Goal: Task Accomplishment & Management: Complete application form

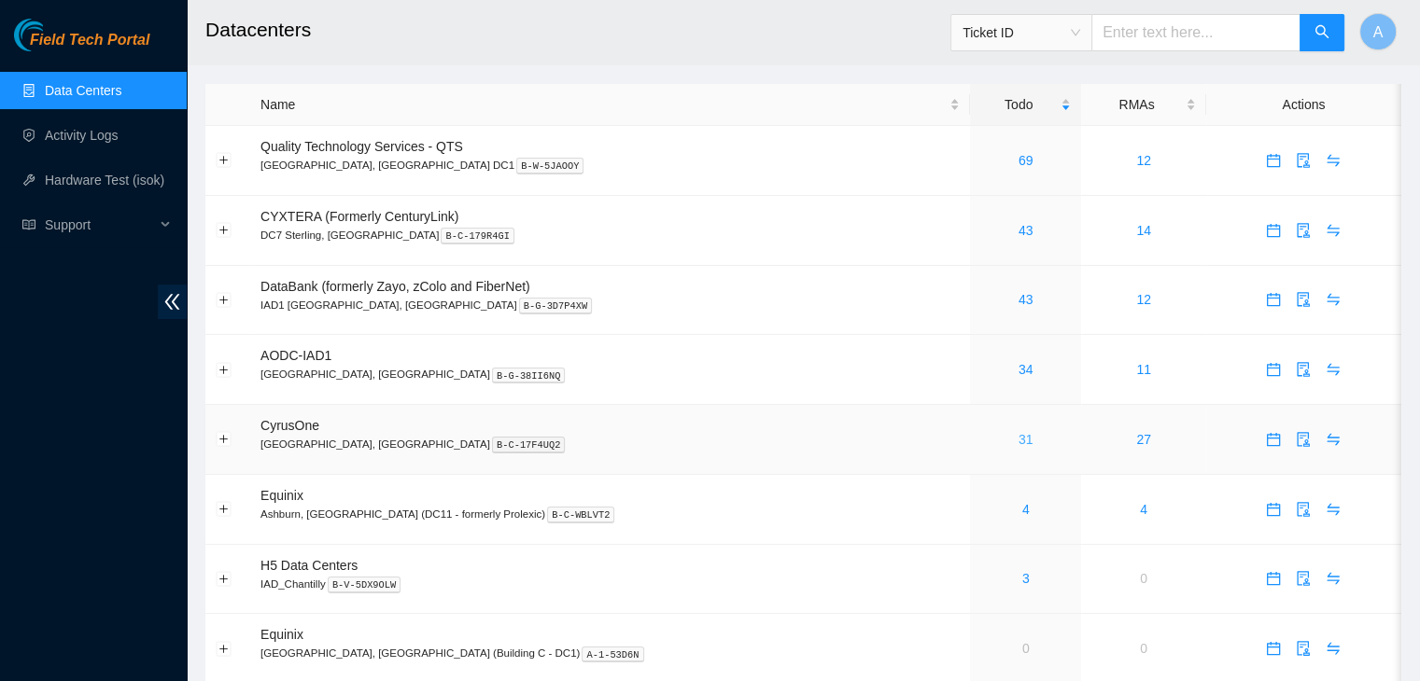
click at [1018, 437] on link "31" at bounding box center [1025, 439] width 15 height 15
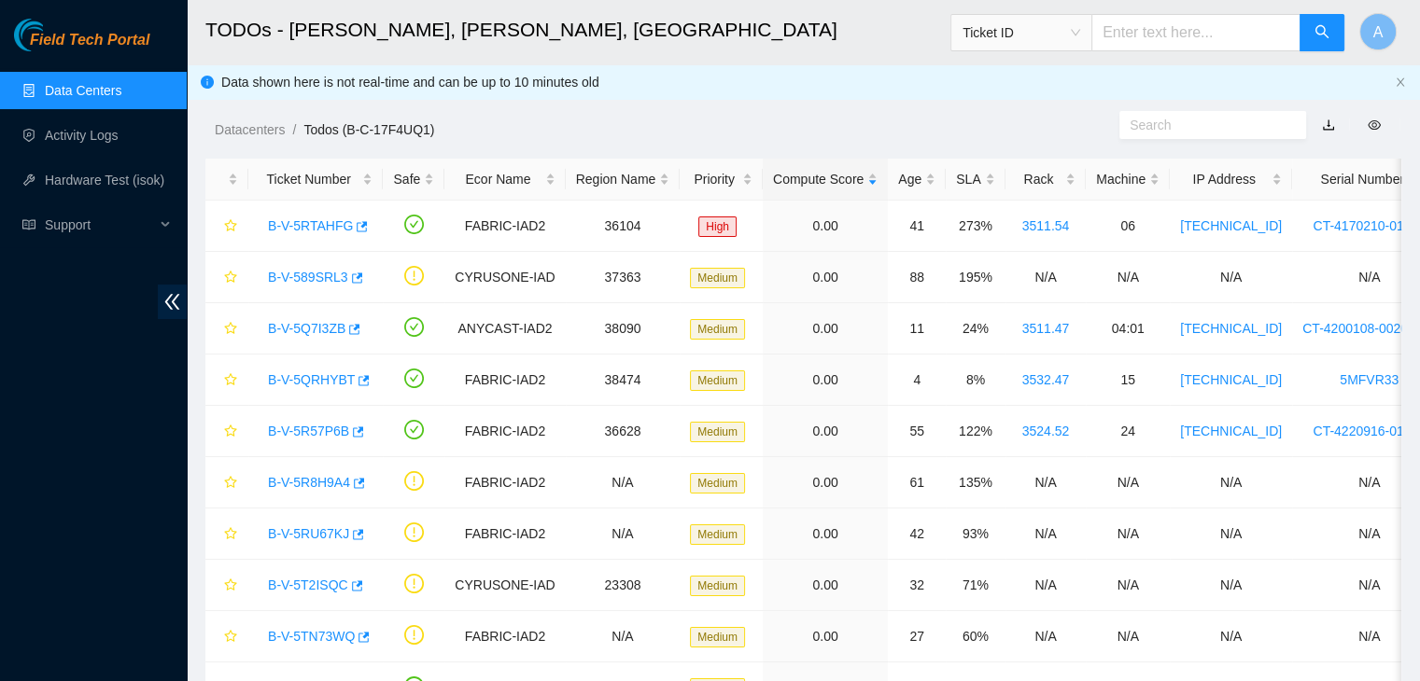
click at [121, 92] on link "Data Centers" at bounding box center [83, 90] width 77 height 15
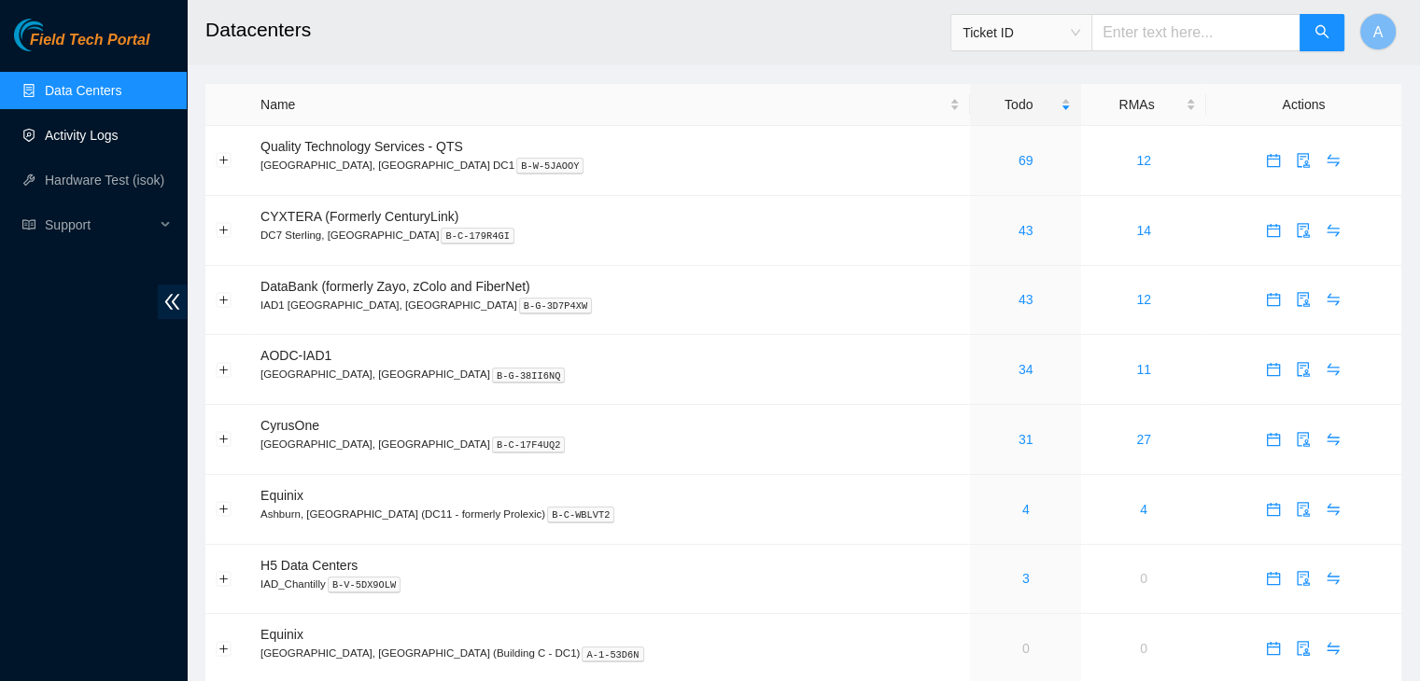
click at [119, 135] on link "Activity Logs" at bounding box center [82, 135] width 74 height 15
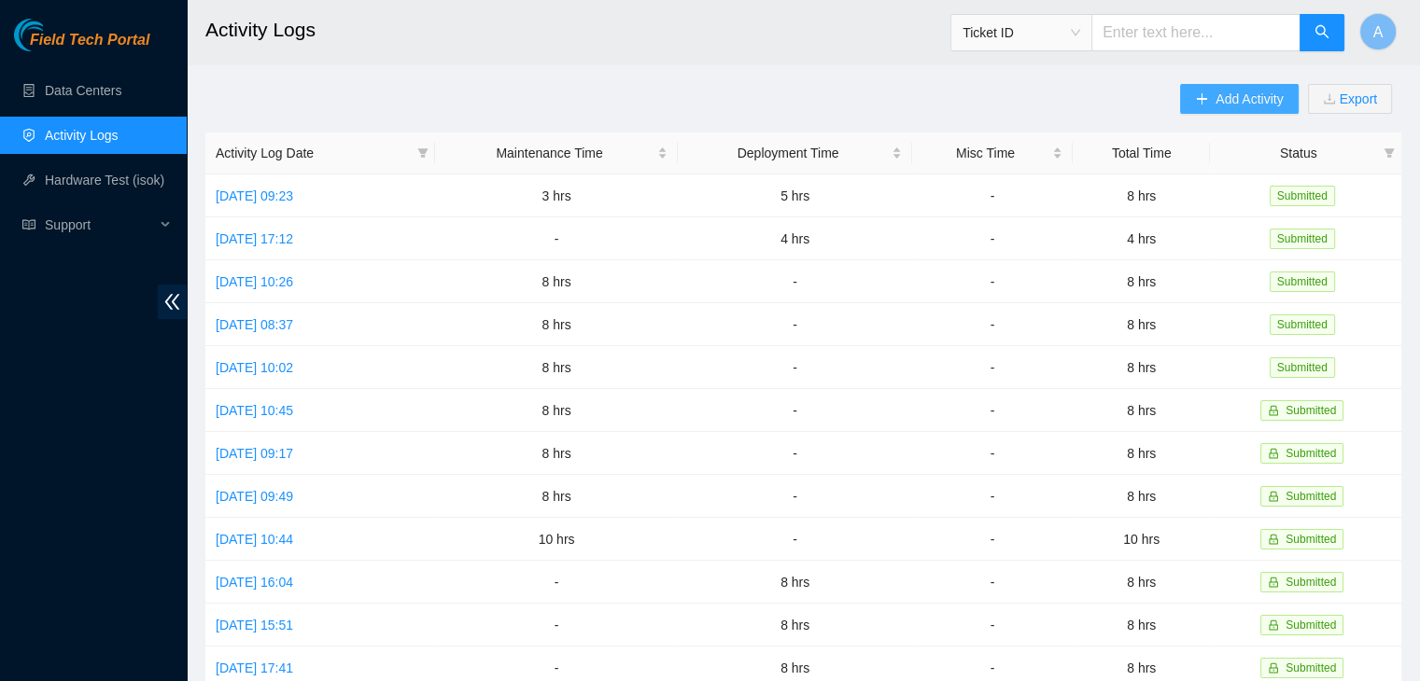
click at [1223, 106] on span "Add Activity" at bounding box center [1248, 99] width 67 height 21
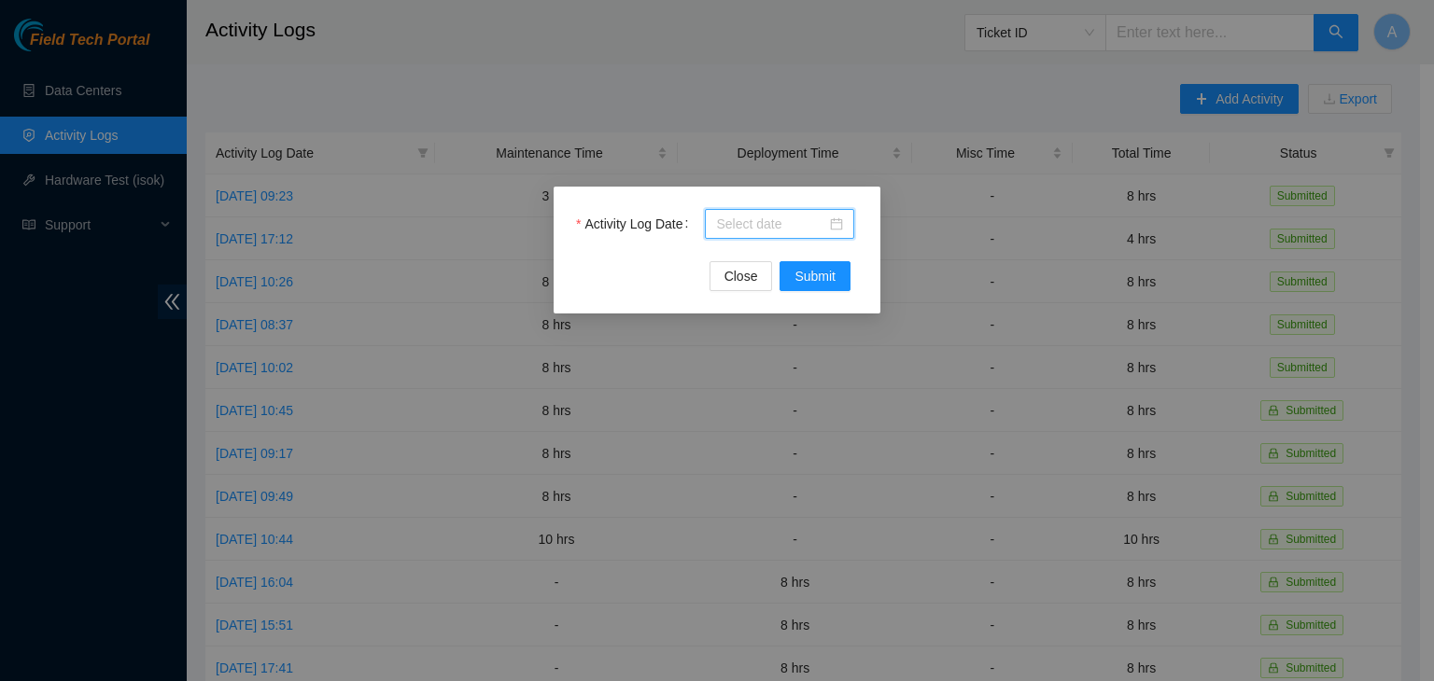
click at [821, 218] on input "Activity Log Date" at bounding box center [771, 224] width 110 height 21
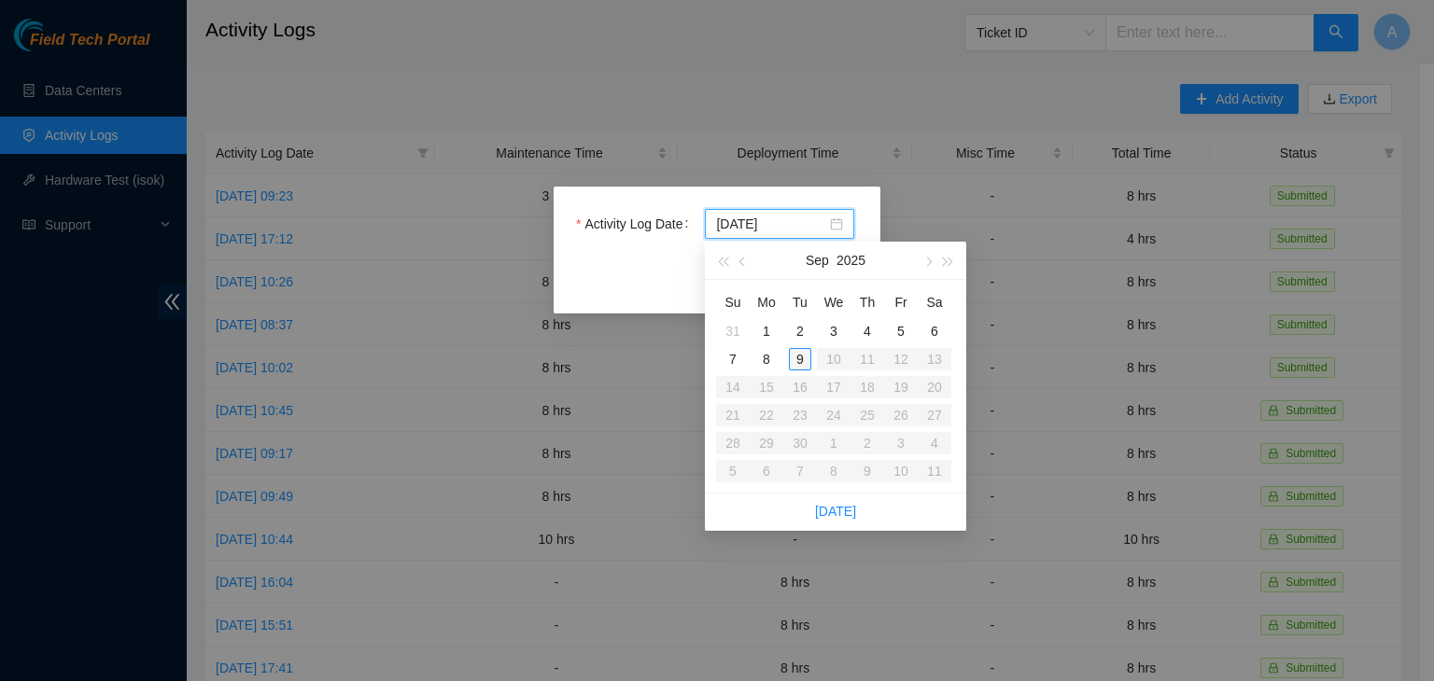
type input "2025-09-09"
click at [798, 360] on div "9" at bounding box center [800, 359] width 22 height 22
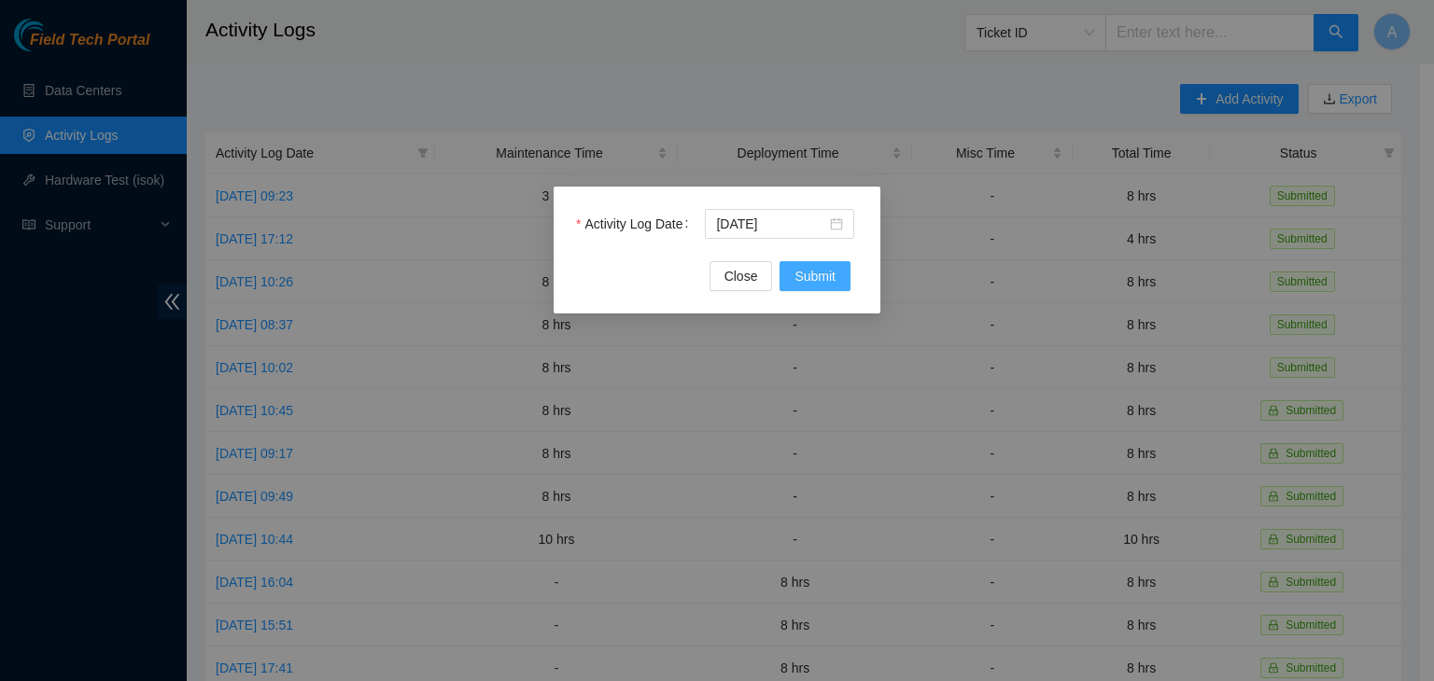
click at [820, 265] on button "Submit" at bounding box center [814, 276] width 71 height 30
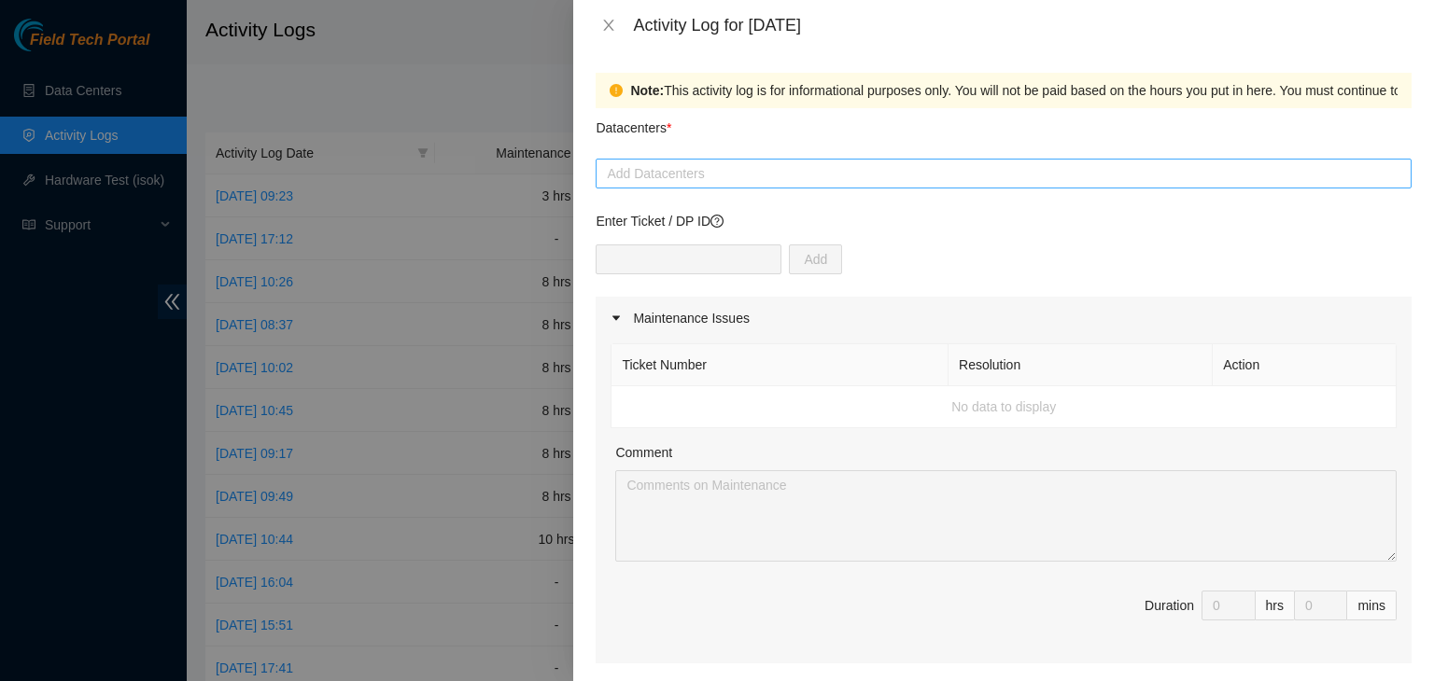
click at [722, 162] on div at bounding box center [1003, 173] width 806 height 22
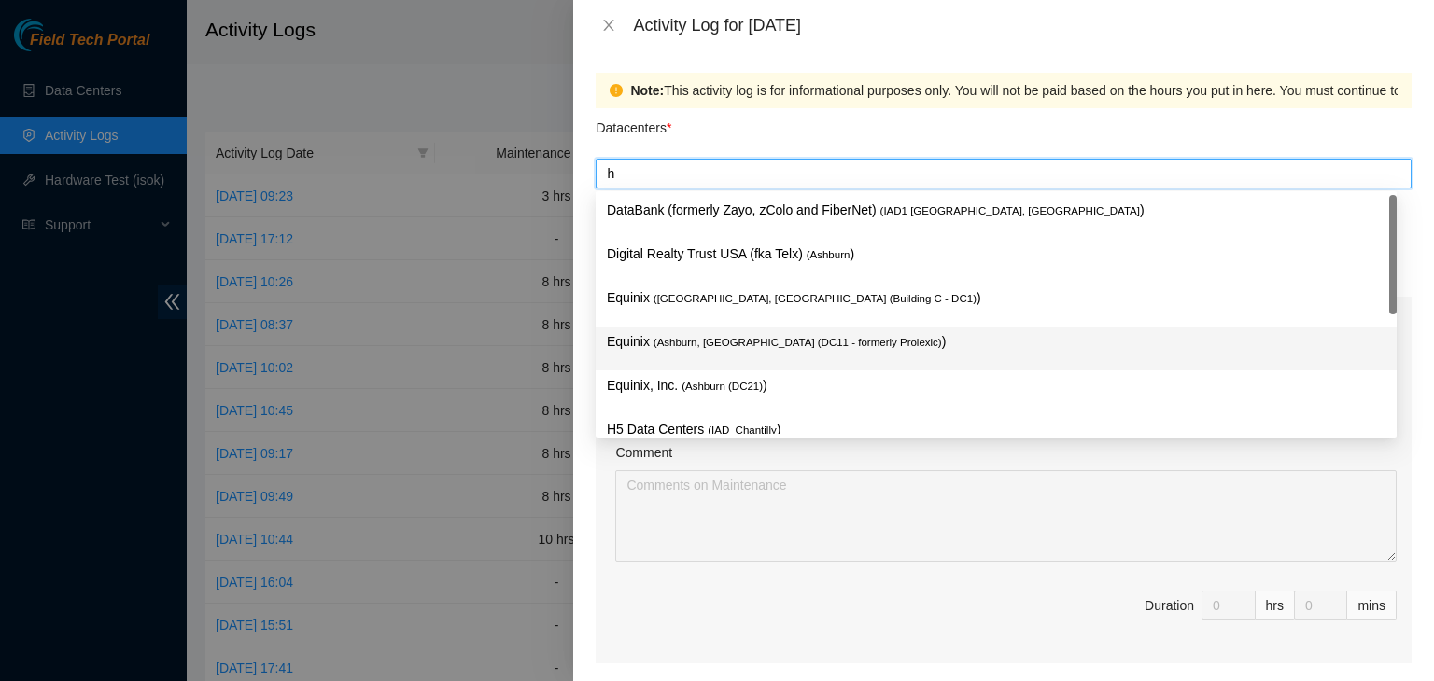
type input "h5"
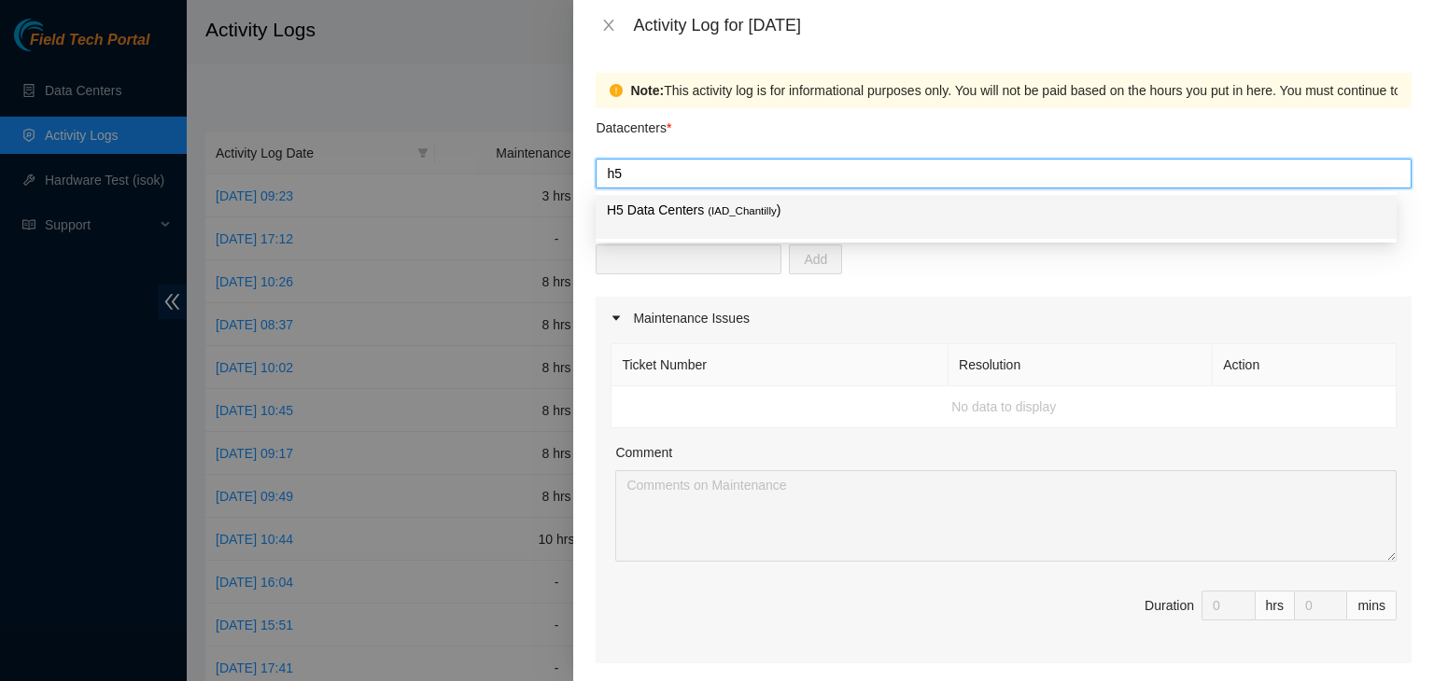
click at [749, 218] on p "H5 Data Centers ( IAD_Chantilly )" at bounding box center [996, 210] width 778 height 21
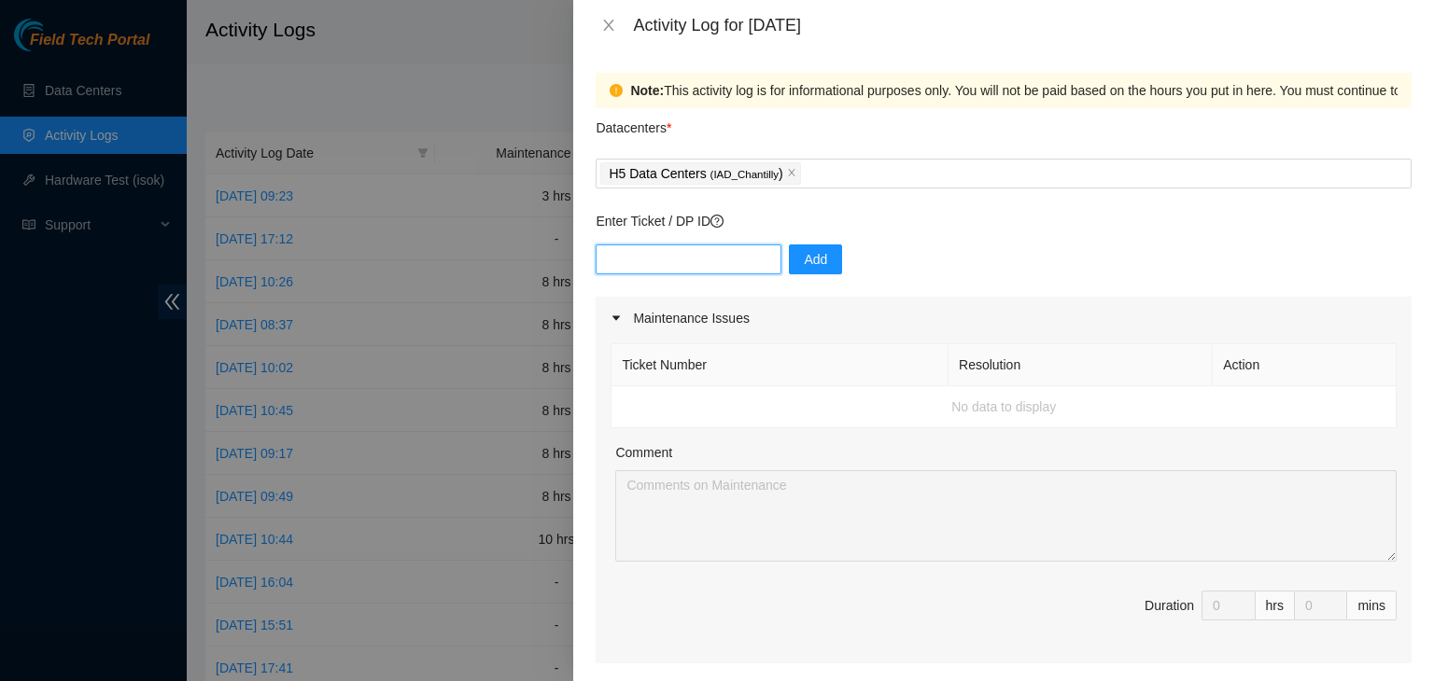
click at [703, 262] on input "text" at bounding box center [689, 260] width 186 height 30
paste input "DP82712"
type input "DP82712"
click at [673, 266] on input "text" at bounding box center [689, 260] width 186 height 30
paste input "DP82713"
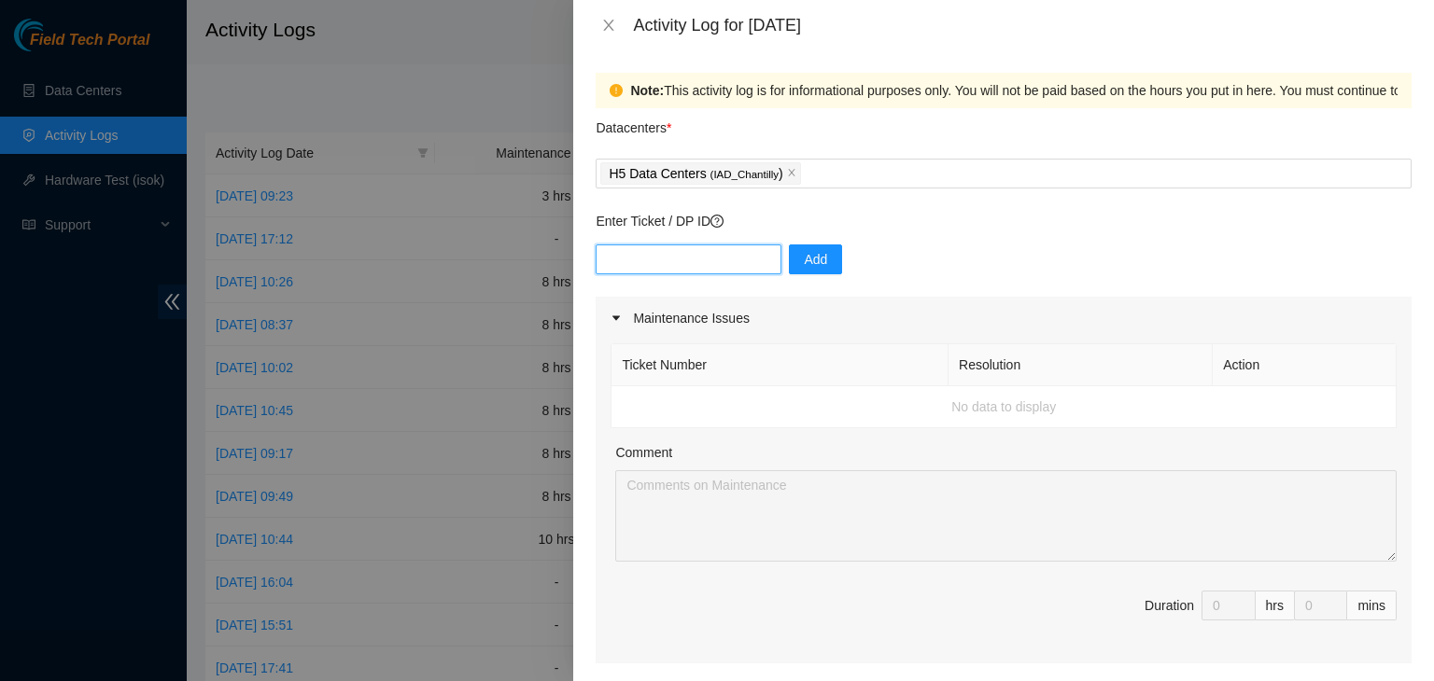
type input "DP82713"
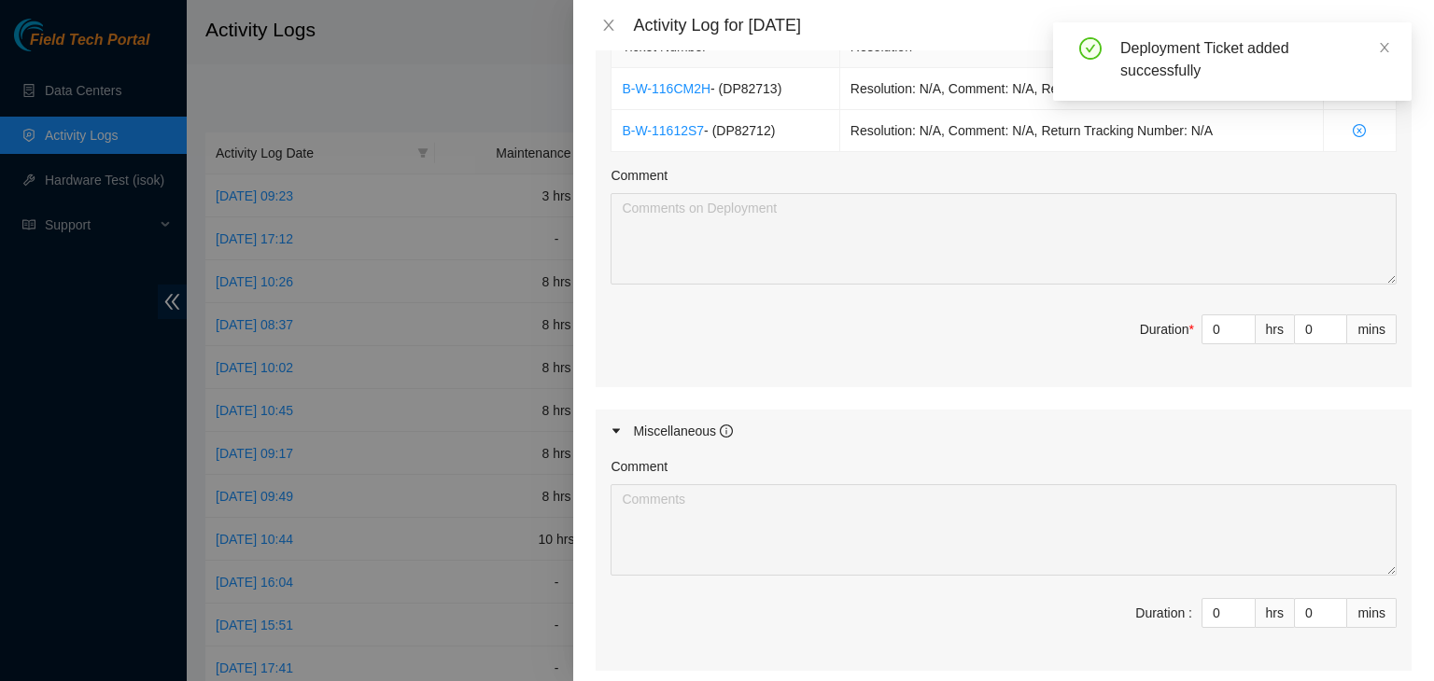
scroll to position [521, 0]
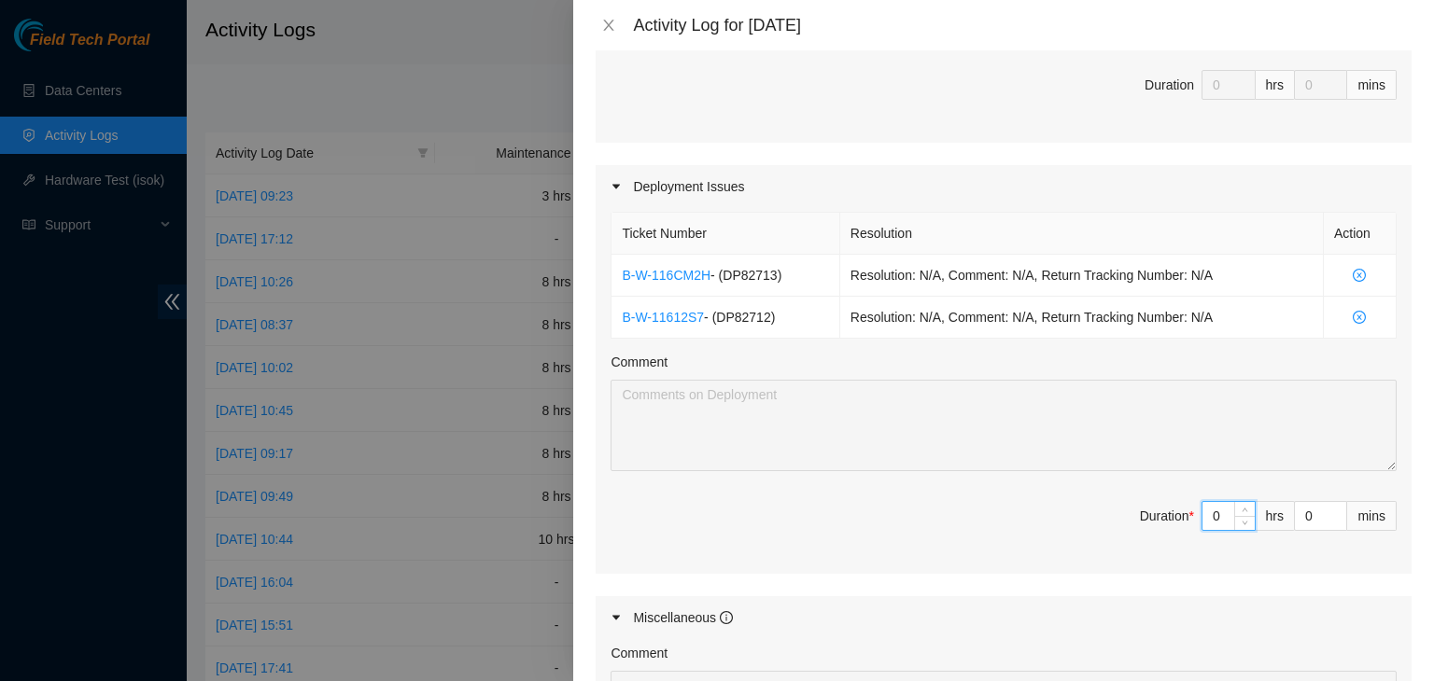
click at [1203, 524] on input "0" at bounding box center [1228, 516] width 52 height 28
type input "8"
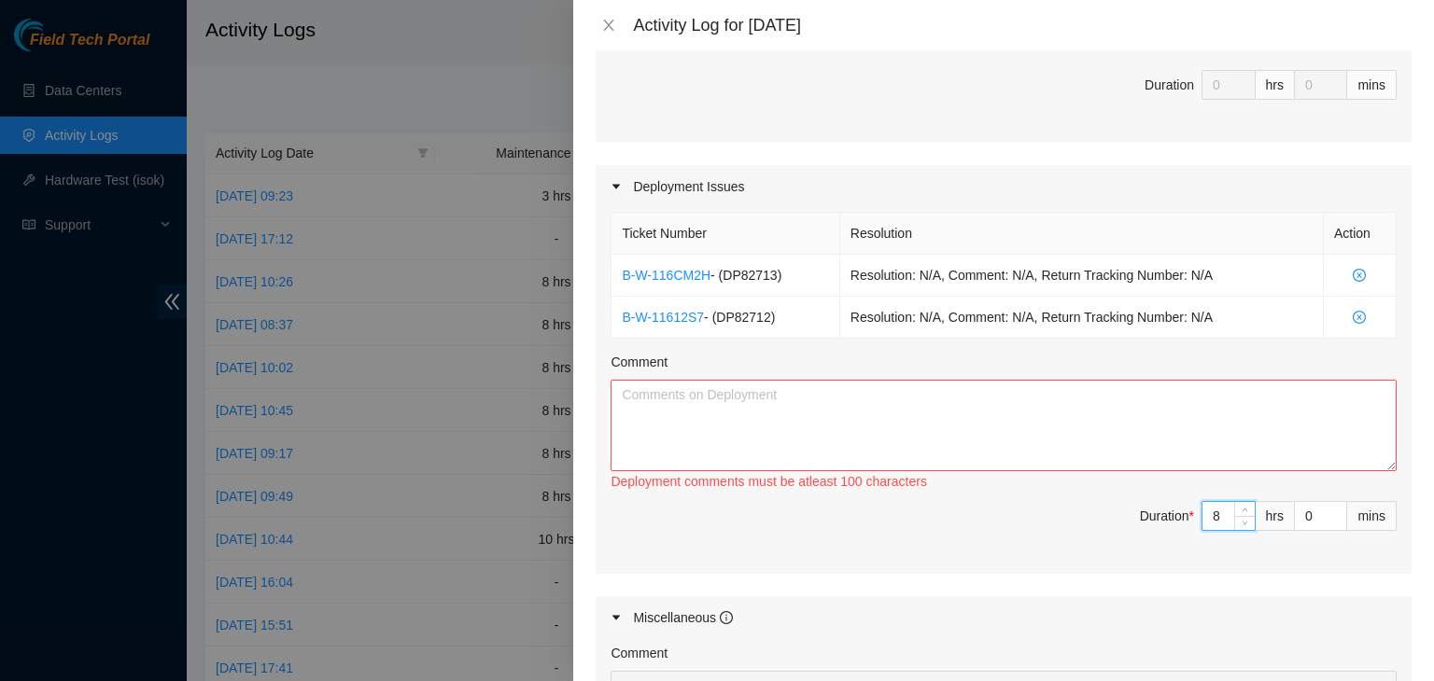
type input "8"
click at [1221, 443] on textarea "Comment" at bounding box center [1003, 425] width 786 height 91
paste textarea "EOD Update: -Completed applying the rest of the server and gear labels"
click at [831, 397] on textarea "EOD Update: -Completed applying the rest of the server and gear labels" at bounding box center [1003, 425] width 786 height 91
click at [747, 314] on span "- ( DP82712 )" at bounding box center [739, 317] width 71 height 15
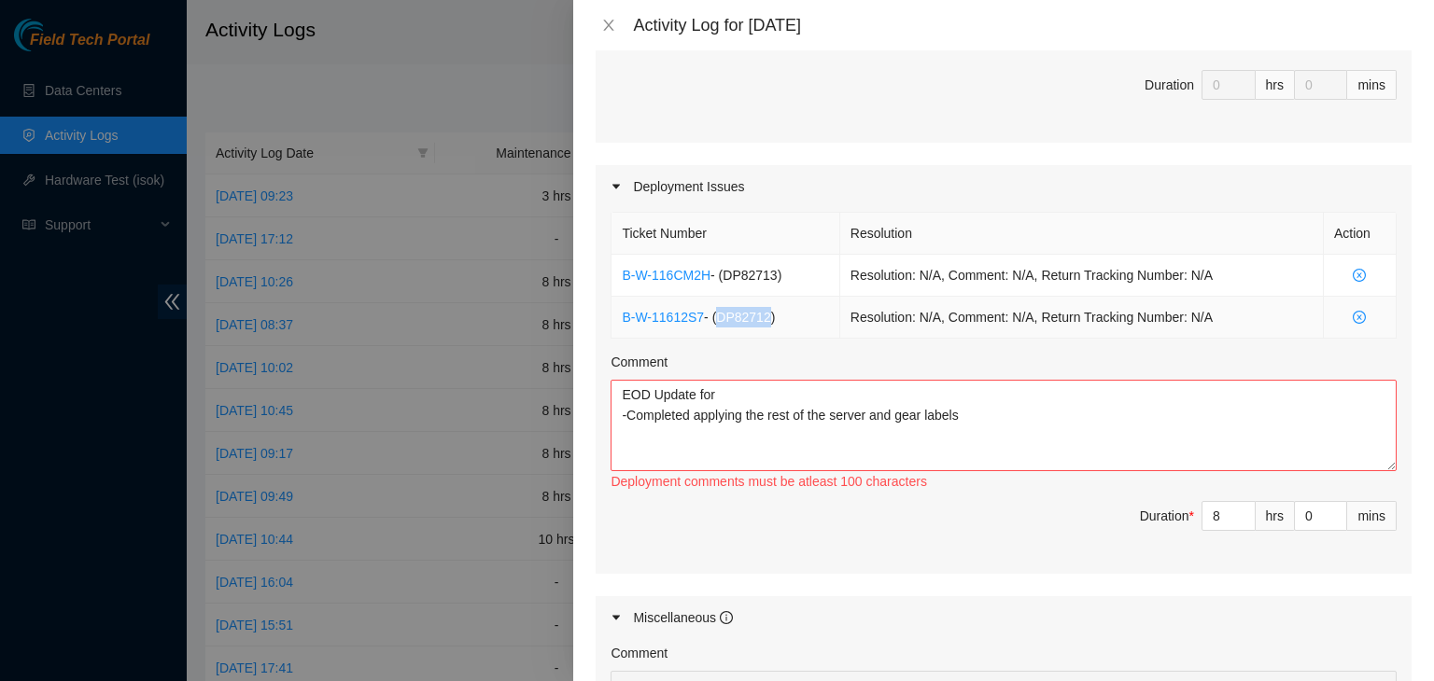
click at [747, 314] on span "- ( DP82712 )" at bounding box center [739, 317] width 71 height 15
copy span "DP82712"
click at [749, 391] on textarea "EOD Update for -Completed applying the rest of the server and gear labels" at bounding box center [1003, 425] width 786 height 91
paste textarea "DP82712"
click at [979, 415] on textarea "EOD Update for DP82712 -Completed applying the rest of the server and gear labe…" at bounding box center [1003, 425] width 786 height 91
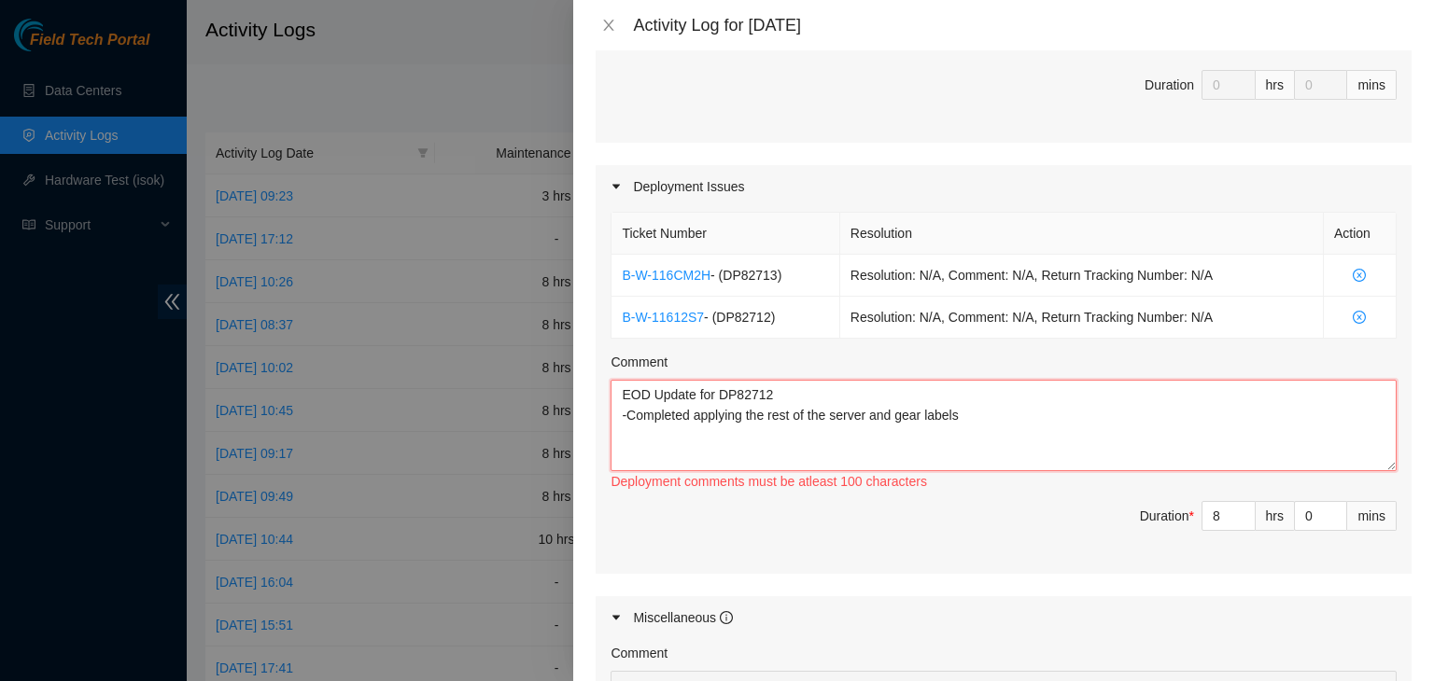
paste textarea "EOD Update: - worked with FT Arya and FT Phil - re dressed/re managed all conne…"
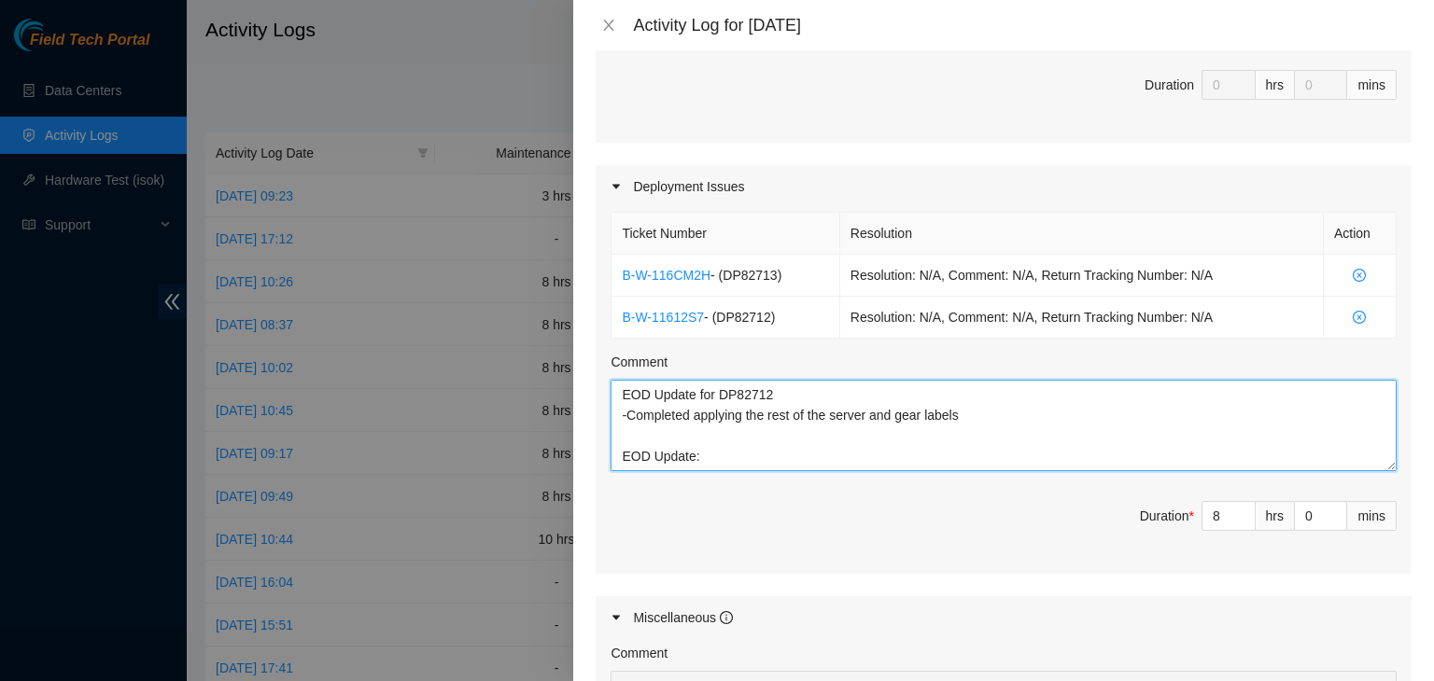
click at [778, 464] on textarea "EOD Update for DP82712 -Completed applying the rest of the server and gear labe…" at bounding box center [1003, 425] width 786 height 91
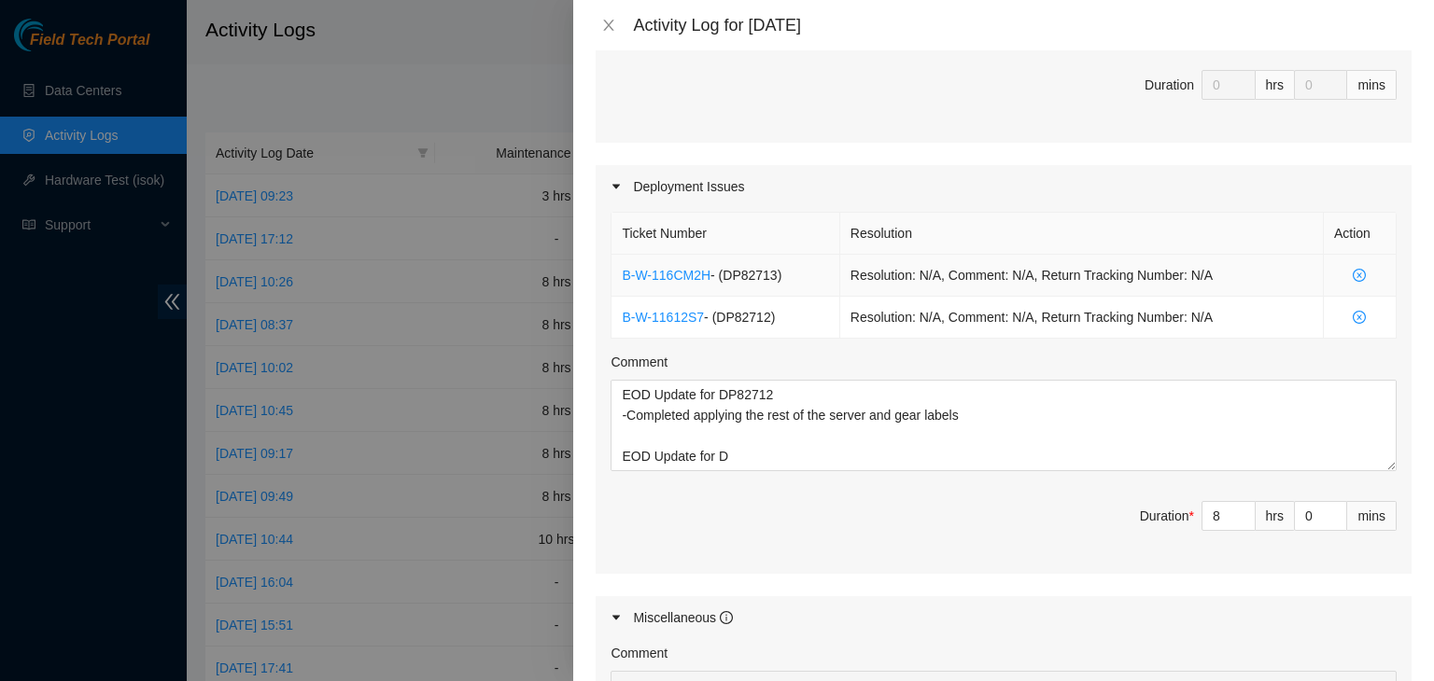
click at [750, 270] on span "- ( DP82713 )" at bounding box center [745, 275] width 71 height 15
copy span "DP82713"
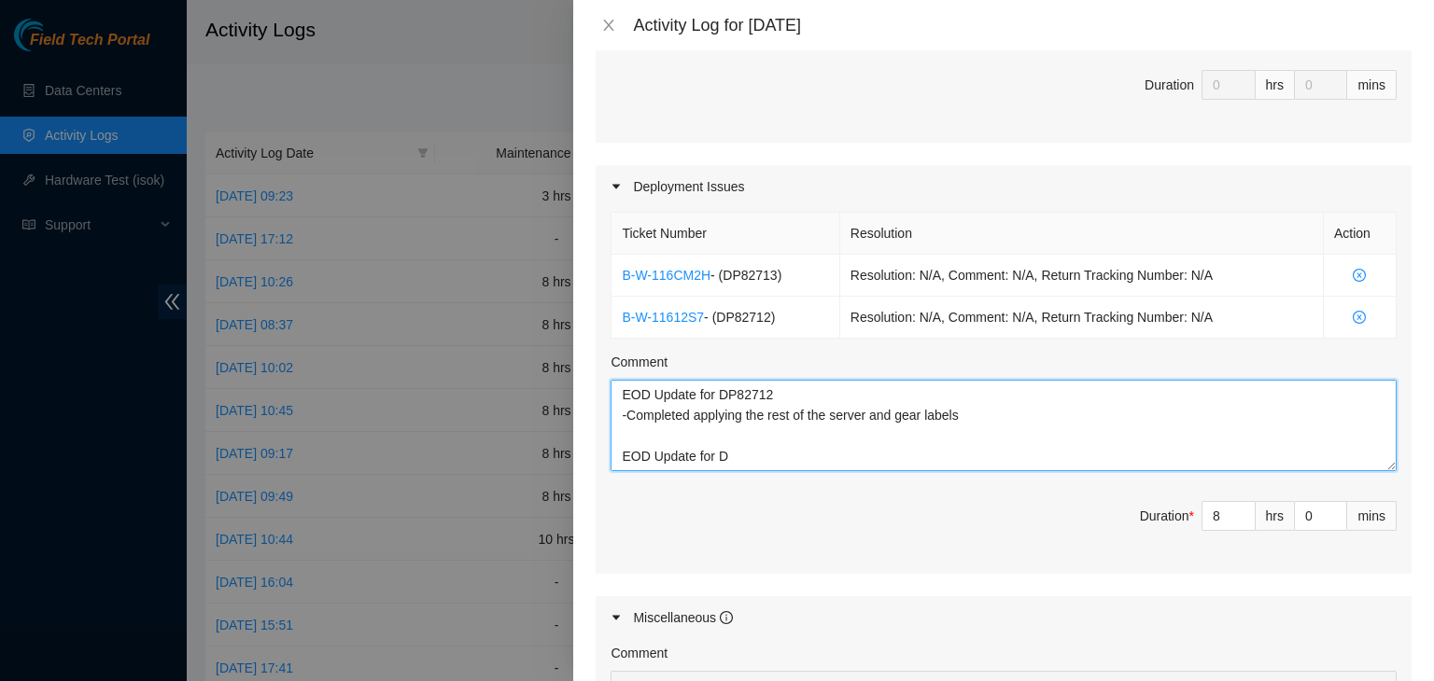
click at [763, 455] on textarea "EOD Update for DP82712 -Completed applying the rest of the server and gear labe…" at bounding box center [1003, 425] width 786 height 91
paste textarea "DP82713"
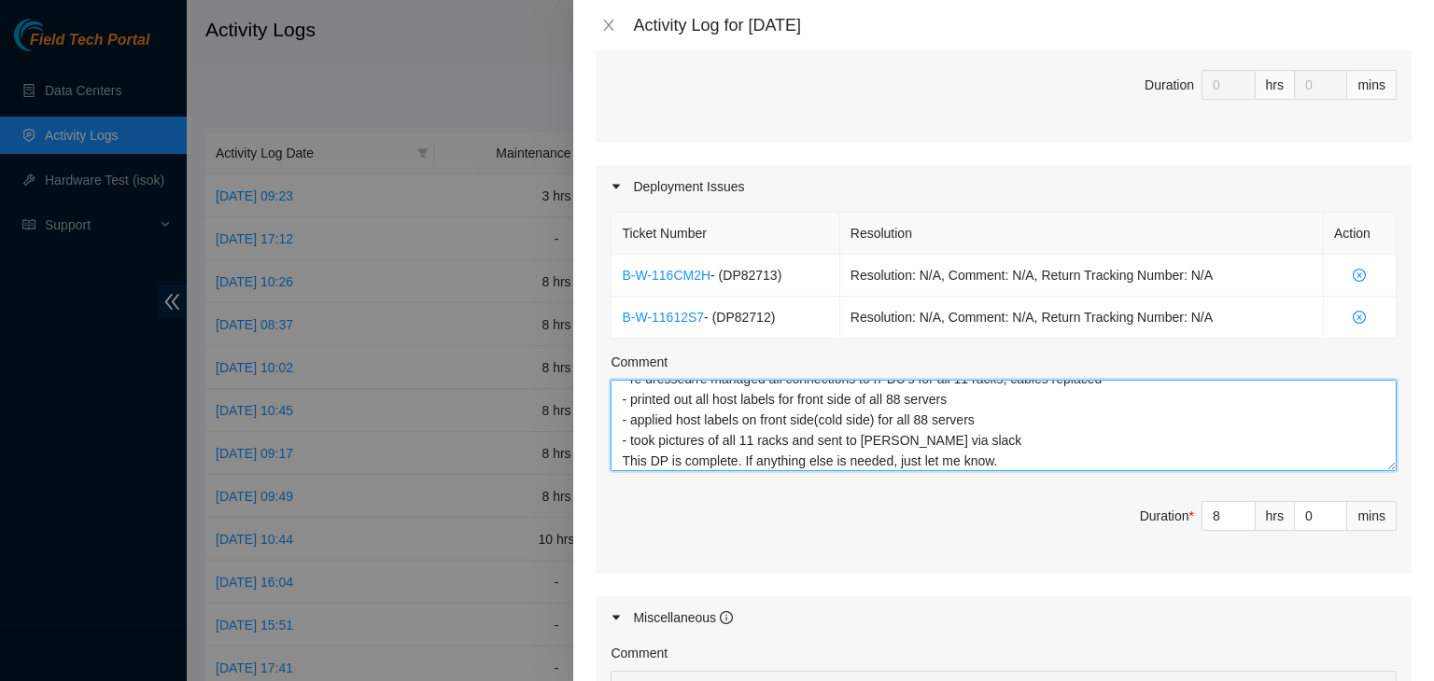
scroll to position [82, 0]
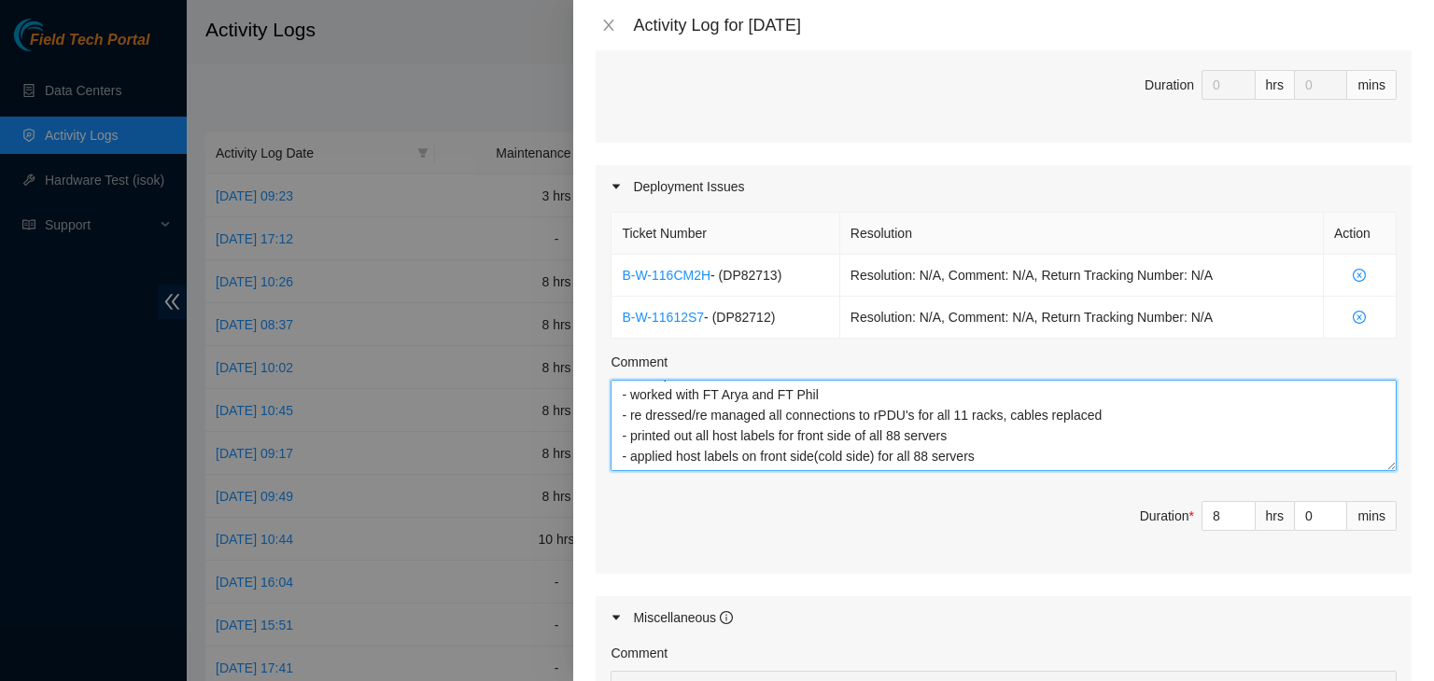
click at [747, 389] on textarea "EOD Update for DP82712 -Completed applying the rest of the server and gear labe…" at bounding box center [1003, 425] width 786 height 91
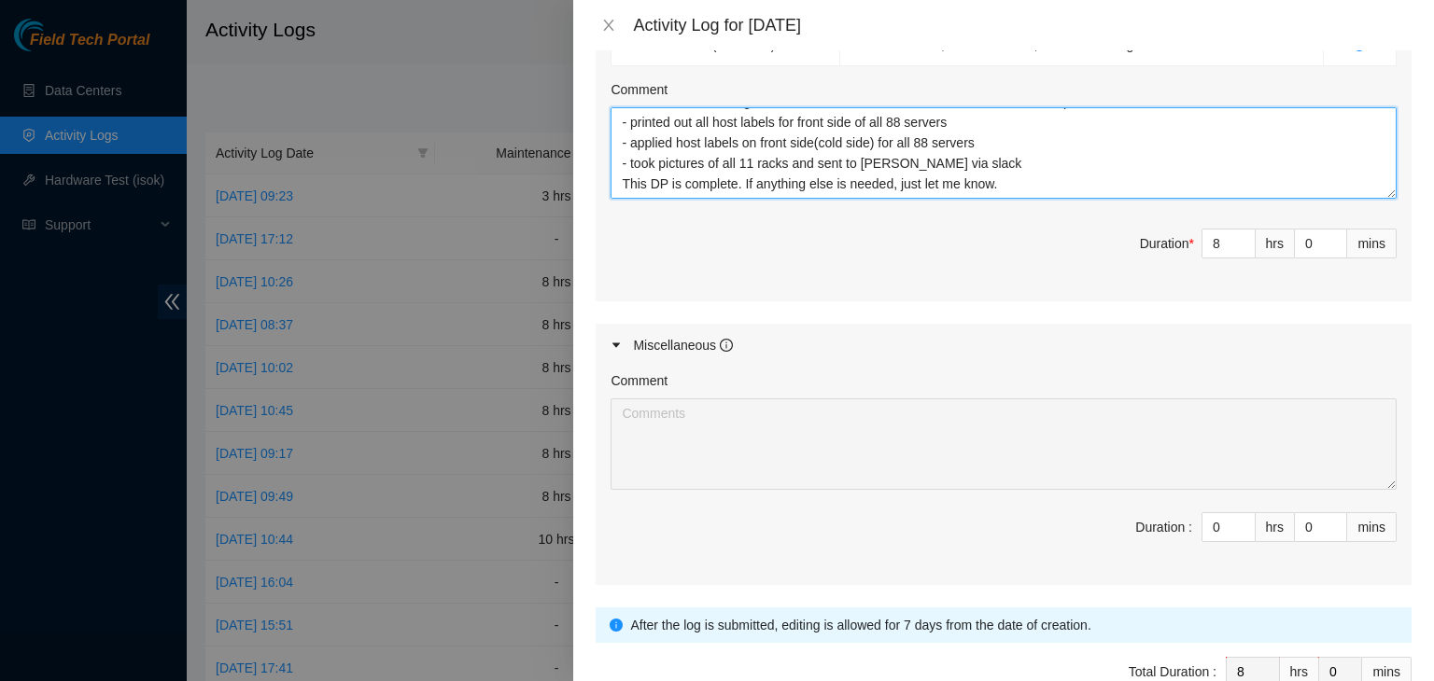
scroll to position [798, 0]
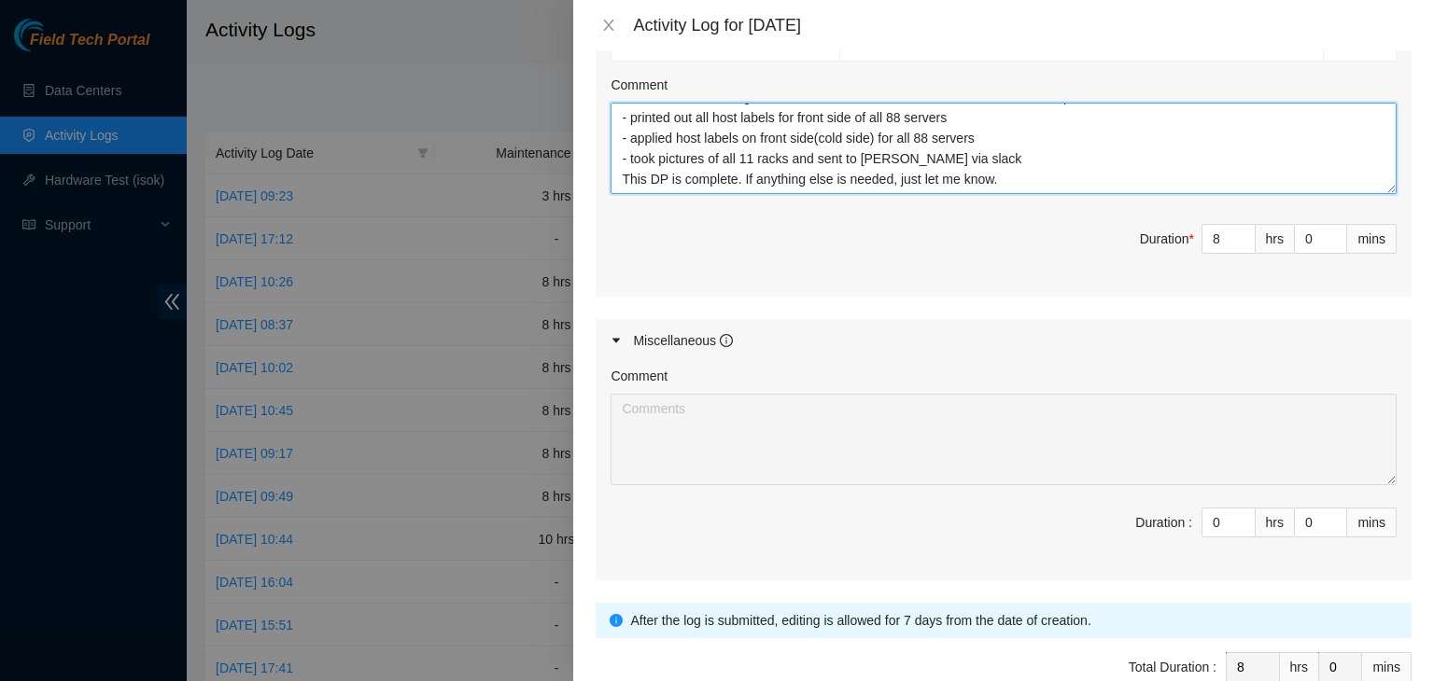
click at [1035, 150] on textarea "EOD Update for DP82712 -Completed applying the rest of the server and gear labe…" at bounding box center [1003, 148] width 786 height 91
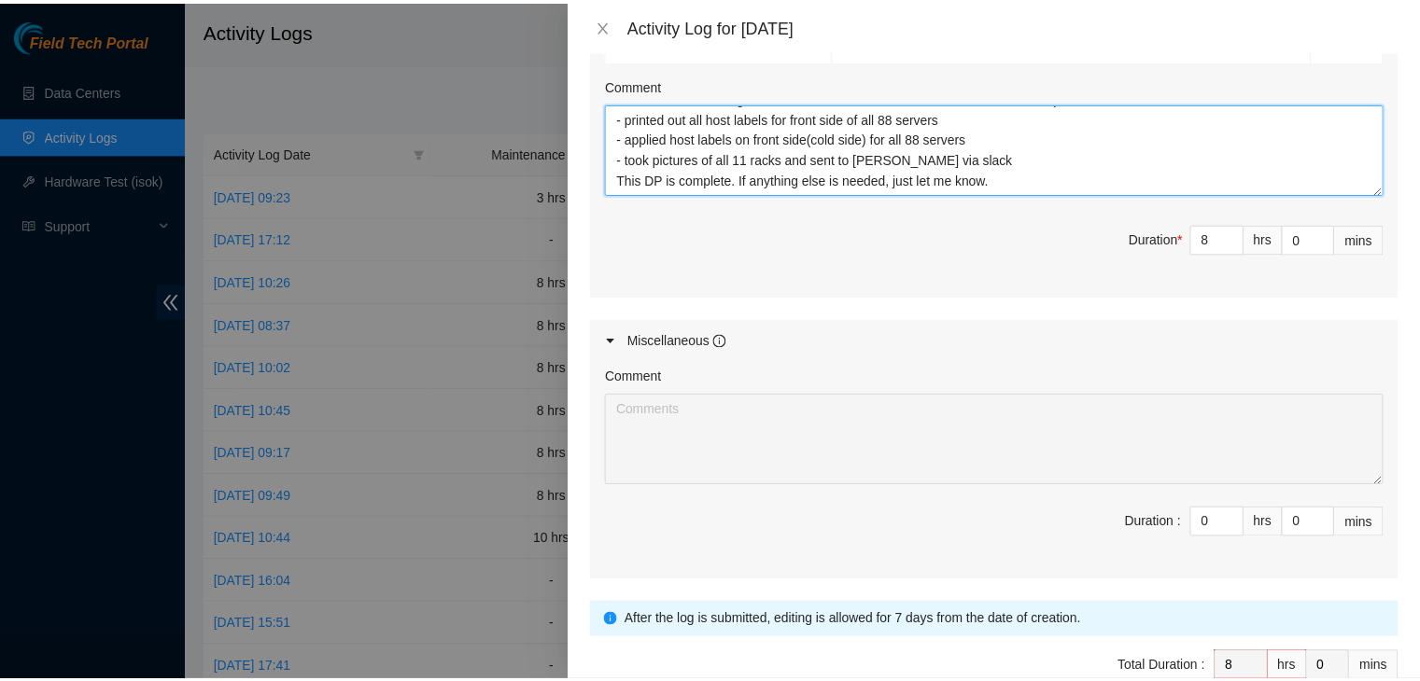
scroll to position [896, 0]
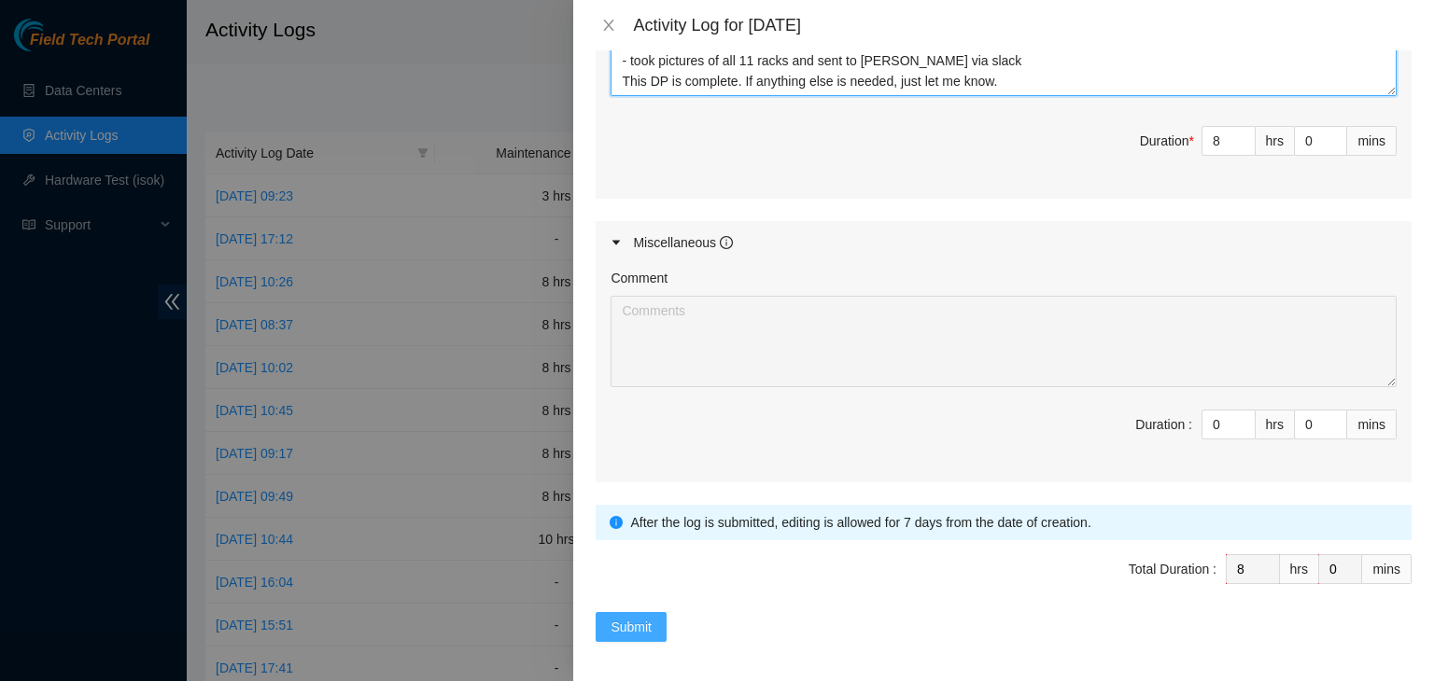
type textarea "EOD Update for DP82712 -Completed applying the rest of the server and gear labe…"
click at [631, 617] on span "Submit" at bounding box center [630, 627] width 41 height 21
